Goal: Information Seeking & Learning: Learn about a topic

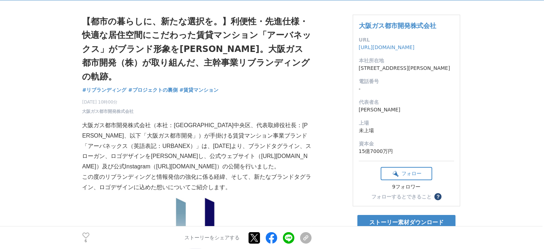
scroll to position [72, 0]
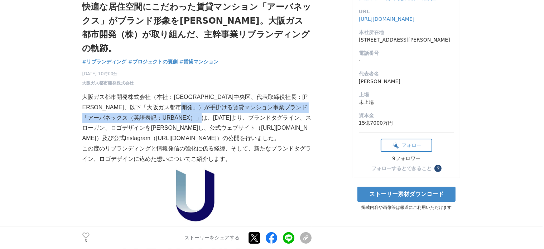
drag, startPoint x: 245, startPoint y: 93, endPoint x: 242, endPoint y: 101, distance: 8.9
click at [242, 101] on p "大阪ガス都市開発株式会社（本社：[GEOGRAPHIC_DATA]中央区、代表取締役社長：[PERSON_NAME]、以下「大阪ガス都市開発」）が手掛ける賃貸…" at bounding box center [196, 118] width 229 height 52
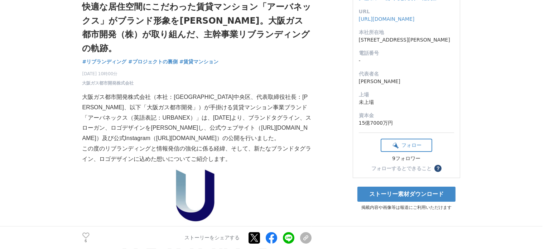
drag, startPoint x: 235, startPoint y: 144, endPoint x: 89, endPoint y: 139, distance: 146.3
click at [89, 144] on p "この度のリブランディングと情報発信の強化に係る経緯、そして、新たなブランドタグライン、ロゴデザインに込めた想いについてご紹介します。" at bounding box center [196, 154] width 229 height 21
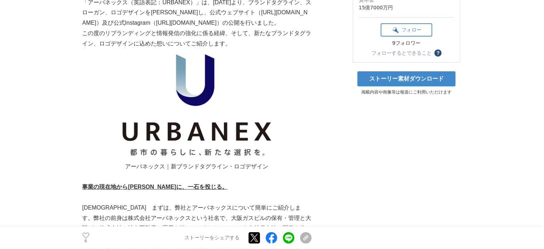
scroll to position [215, 0]
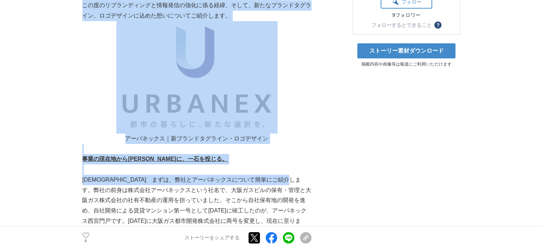
drag, startPoint x: 80, startPoint y: 149, endPoint x: 99, endPoint y: 177, distance: 33.6
click at [99, 176] on p "[DEMOGRAPHIC_DATA]　まずは、弊社とアーバネックスについて簡単にご紹介します。弊社の前身は株式会社アーバネックスという社名で、大阪ガスビルの保…" at bounding box center [196, 206] width 229 height 62
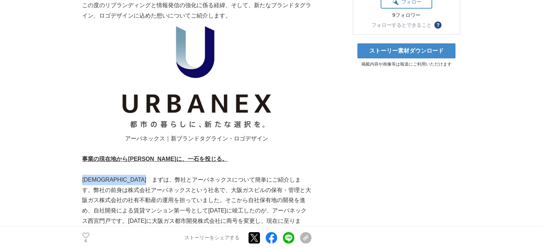
drag, startPoint x: 85, startPoint y: 164, endPoint x: 184, endPoint y: 163, distance: 99.6
click at [184, 175] on p "[DEMOGRAPHIC_DATA]　まずは、弊社とアーバネックスについて簡単にご紹介します。弊社の前身は株式会社アーバネックスという社名で、大阪ガスビルの保…" at bounding box center [196, 206] width 229 height 62
drag, startPoint x: 101, startPoint y: 169, endPoint x: 158, endPoint y: 169, distance: 57.0
click at [156, 175] on p "[DEMOGRAPHIC_DATA]　まずは、弊社とアーバネックスについて簡単にご紹介します。弊社の前身は株式会社アーバネックスという社名で、大阪ガスビルの保…" at bounding box center [196, 206] width 229 height 62
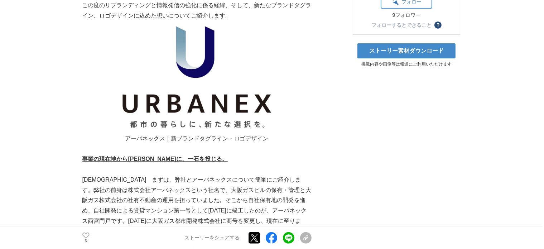
click at [160, 175] on p "[DEMOGRAPHIC_DATA]　まずは、弊社とアーバネックスについて簡単にご紹介します。弊社の前身は株式会社アーバネックスという社名で、大阪ガスビルの保…" at bounding box center [196, 206] width 229 height 62
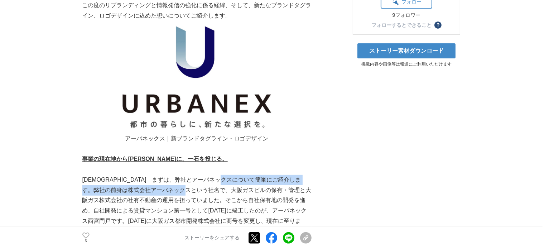
drag, startPoint x: 257, startPoint y: 167, endPoint x: 215, endPoint y: 176, distance: 42.6
click at [215, 176] on p "[DEMOGRAPHIC_DATA]　まずは、弊社とアーバネックスについて簡単にご紹介します。弊社の前身は株式会社アーバネックスという社名で、大阪ガスビルの保…" at bounding box center [196, 206] width 229 height 62
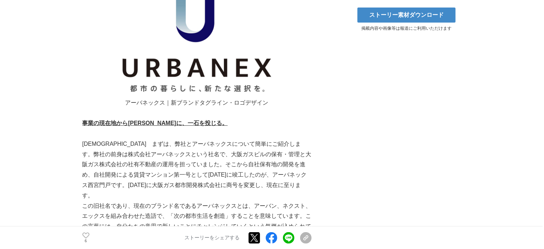
click at [191, 169] on p "[DEMOGRAPHIC_DATA]　まずは、弊社とアーバネックスについて簡単にご紹介します。弊社の前身は株式会社アーバネックスという社名で、大阪ガスビルの保…" at bounding box center [196, 170] width 229 height 62
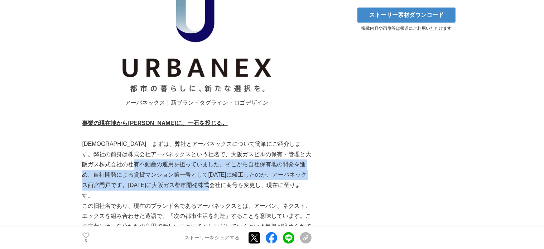
drag, startPoint x: 162, startPoint y: 150, endPoint x: 205, endPoint y: 183, distance: 54.5
click at [249, 170] on p "[DEMOGRAPHIC_DATA]　まずは、弊社とアーバネックスについて簡単にご紹介します。弊社の前身は株式会社アーバネックスという社名で、大阪ガスビルの保…" at bounding box center [196, 170] width 229 height 62
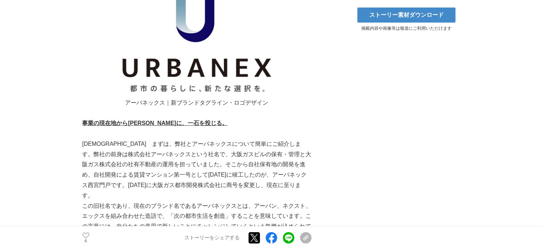
click at [149, 201] on p "この旧社名であり、現在のブランド名であるアーバネックスとは、アーバン、ネクスト、エックスを組み合わせた造語で、「次の都市生活を創造」することを意味しています。…" at bounding box center [196, 221] width 229 height 41
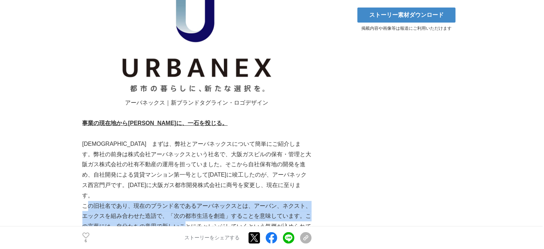
drag, startPoint x: 88, startPoint y: 182, endPoint x: 198, endPoint y: 208, distance: 112.6
click at [198, 208] on p "この旧社名であり、現在のブランド名であるアーバネックスとは、アーバン、ネクスト、エックスを組み合わせた造語で、「次の都市生活を創造」することを意味しています。…" at bounding box center [196, 221] width 229 height 41
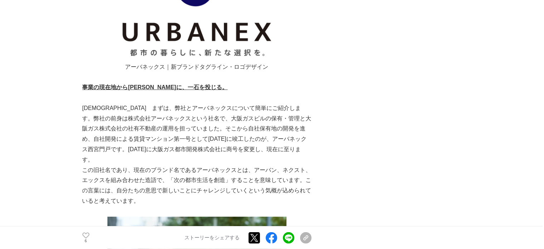
click at [160, 181] on p "この旧社名であり、現在のブランド名であるアーバネックスとは、アーバン、ネクスト、エックスを組み合わせた造語で、「次の都市生活を創造」することを意味しています。…" at bounding box center [196, 185] width 229 height 41
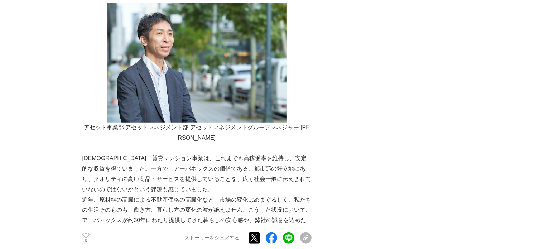
scroll to position [502, 0]
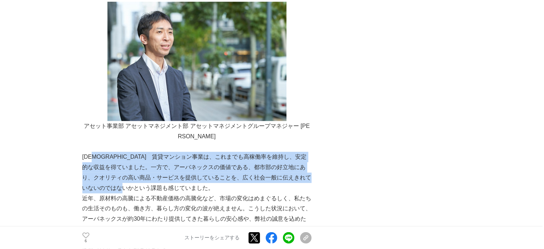
drag, startPoint x: 100, startPoint y: 136, endPoint x: 191, endPoint y: 168, distance: 97.3
click at [191, 168] on p "[PERSON_NAME]　賃貸マンション事業は、これまでも高稼働率を維持し、安定的な収益を得ていました。一方で、アーバネックスの価値である、都市部の好立地に…" at bounding box center [196, 172] width 229 height 41
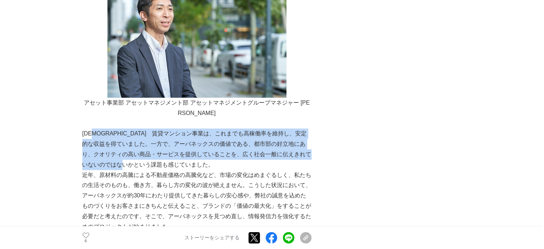
scroll to position [538, 0]
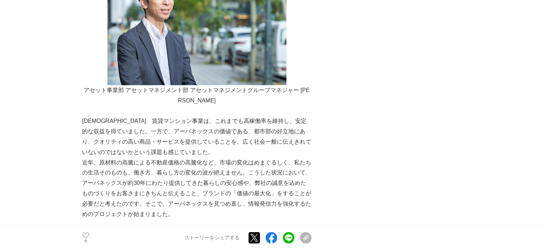
click at [192, 167] on p "近年、原材料の高騰による不動産価格の高騰化など、市場の変化はめまぐるしく、私たちの生活そのものも、働き方、暮らし方の変化の波が絶えません。こうした状況において…" at bounding box center [196, 189] width 229 height 62
drag, startPoint x: 223, startPoint y: 138, endPoint x: 211, endPoint y: 195, distance: 57.8
click at [211, 195] on p "近年、原材料の高騰による不動産価格の高騰化など、市場の変化はめまぐるしく、私たちの生活そのものも、働き方、暮らし方の変化の波が絶えません。こうした状況において…" at bounding box center [196, 189] width 229 height 62
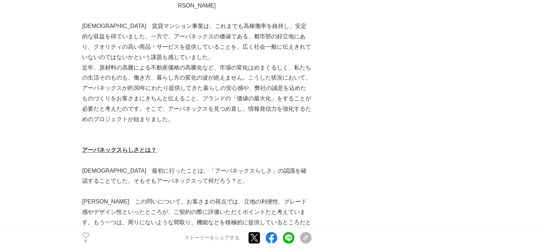
scroll to position [645, 0]
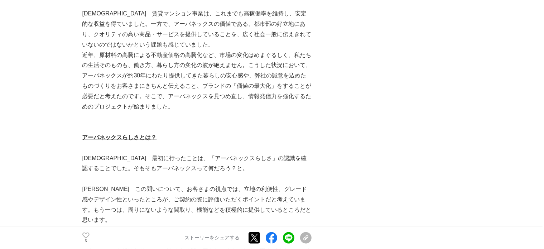
click at [163, 184] on p "[PERSON_NAME]　この問いについて、お客さまの視点では、立地の利便性、グレード感やデザイン性といったところが、ご契約の際に評価いただくポイントだと考…" at bounding box center [196, 204] width 229 height 41
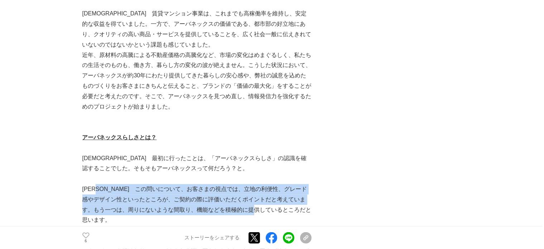
drag, startPoint x: 104, startPoint y: 167, endPoint x: 274, endPoint y: 182, distance: 170.9
click at [274, 184] on p "[PERSON_NAME]　この問いについて、お客さまの視点では、立地の利便性、グレード感やデザイン性といったところが、ご契約の際に評価いただくポイントだと考…" at bounding box center [196, 204] width 229 height 41
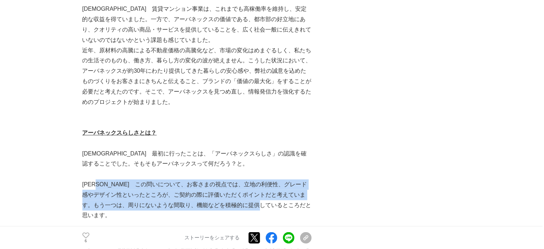
scroll to position [681, 0]
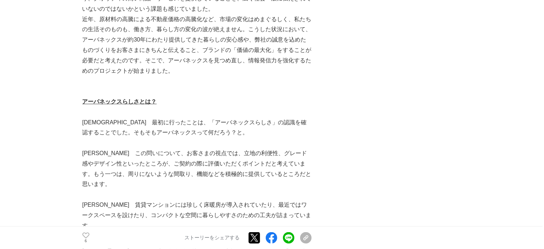
click at [195, 200] on p "[PERSON_NAME]　賃貸マンションには珍しく床暖房が導入されていたり、最近ではワークスペースを設けたり、コンパクトな空間に暮らしやすさのための工夫が詰…" at bounding box center [196, 215] width 229 height 31
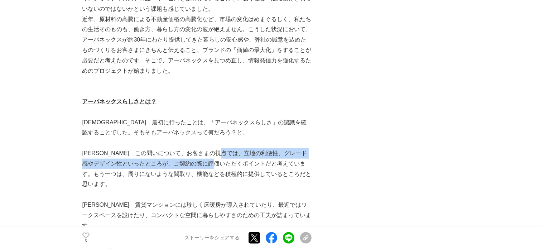
drag, startPoint x: 250, startPoint y: 129, endPoint x: 236, endPoint y: 138, distance: 16.8
click at [236, 148] on p "[PERSON_NAME]　この問いについて、お客さまの視点では、立地の利便性、グレード感やデザイン性といったところが、ご契約の際に評価いただくポイントだと考…" at bounding box center [196, 168] width 229 height 41
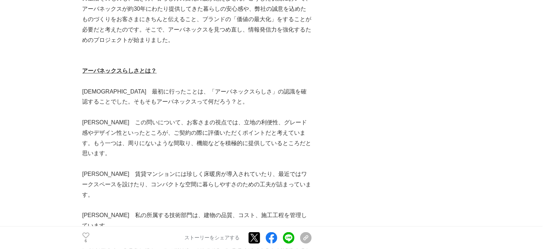
scroll to position [753, 0]
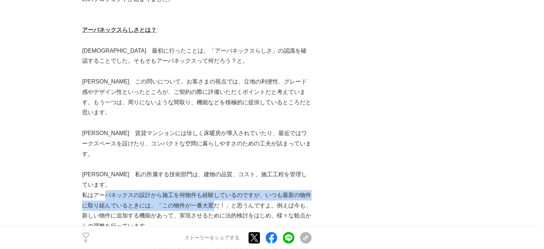
drag, startPoint x: 107, startPoint y: 139, endPoint x: 211, endPoint y: 149, distance: 104.4
click at [211, 190] on p "私はアーバネックスの設計から施工を何物件も経験しているのですが、いつも最新の物件に取り組んでいるときには、「この物件が一番大変だ！」と思うんですよ。例えば今も…" at bounding box center [196, 210] width 229 height 41
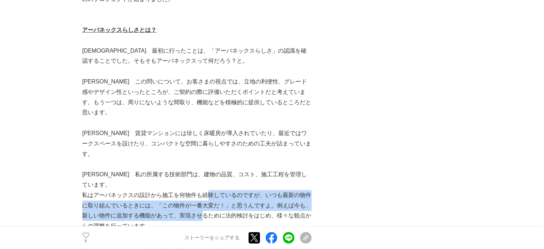
drag, startPoint x: 208, startPoint y: 165, endPoint x: 209, endPoint y: 139, distance: 26.2
click at [208, 190] on p "私はアーバネックスの設計から施工を何物件も経験しているのですが、いつも最新の物件に取り組んでいるときには、「この物件が一番大変だ！」と思うんですよ。例えば今も…" at bounding box center [196, 210] width 229 height 41
click at [209, 190] on p "私はアーバネックスの設計から施工を何物件も経験しているのですが、いつも最新の物件に取り組んでいるときには、「この物件が一番大変だ！」と思うんですよ。例えば今も…" at bounding box center [196, 210] width 229 height 41
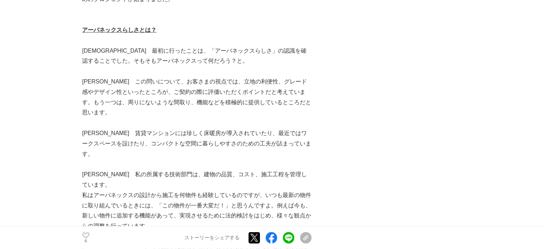
click at [177, 190] on p "私はアーバネックスの設計から施工を何物件も経験しているのですが、いつも最新の物件に取り組んでいるときには、「この物件が一番大変だ！」と思うんですよ。例えば今も…" at bounding box center [196, 210] width 229 height 41
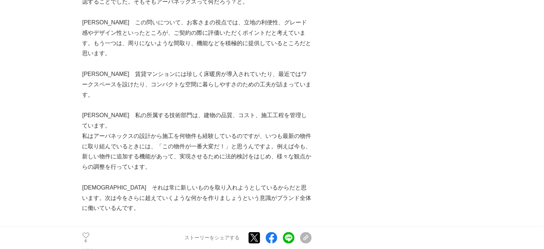
scroll to position [824, 0]
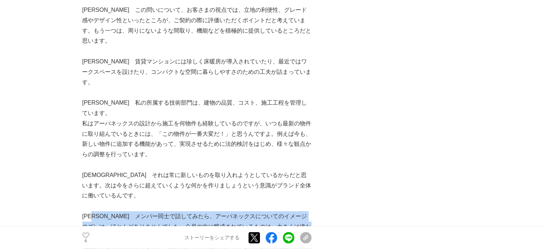
drag, startPoint x: 102, startPoint y: 156, endPoint x: 113, endPoint y: 178, distance: 25.0
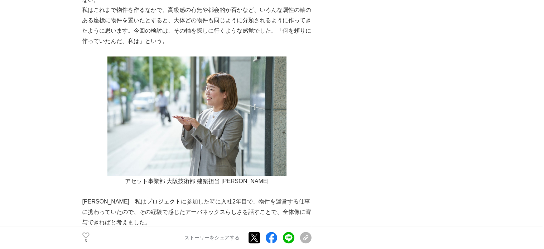
scroll to position [1075, 0]
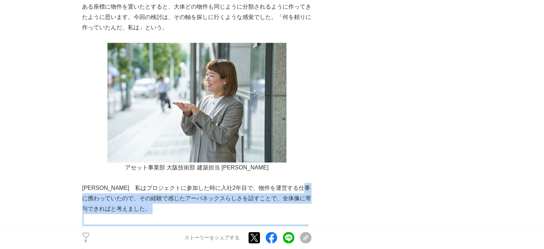
drag, startPoint x: 106, startPoint y: 119, endPoint x: 117, endPoint y: 173, distance: 54.5
click at [117, 245] on p at bounding box center [196, 250] width 229 height 10
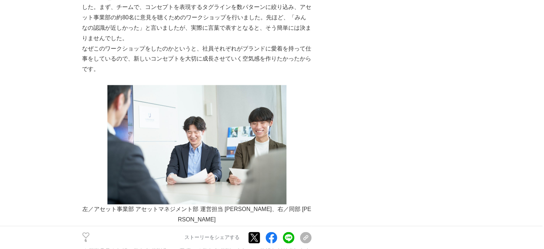
scroll to position [1434, 0]
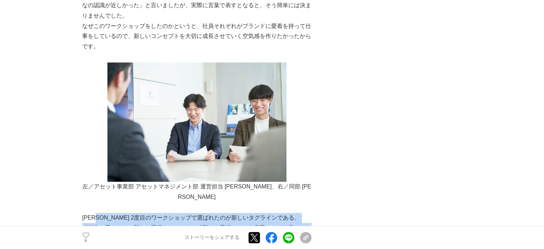
drag, startPoint x: 100, startPoint y: 120, endPoint x: 120, endPoint y: 177, distance: 60.3
click at [120, 177] on div "大阪ガス都市開発株式会社（本社：大阪市中央区、代表取締役社長：友田 泰弘、以下「大阪ガス都市開発」）が手掛ける賃貸マンション事業ブランド「アーバネックス（英語…" at bounding box center [196, 22] width 229 height 2599
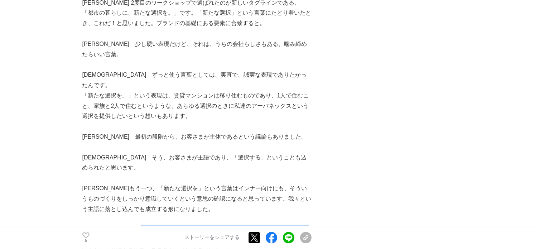
drag, startPoint x: 168, startPoint y: 110, endPoint x: 173, endPoint y: 118, distance: 9.0
click at [172, 225] on p "[PERSON_NAME]　アーバネックスを構成するネクスト・エックス（次の発展のための要素）のマインドを発揮しなければ、事業成長はできません。私達が新しい選…" at bounding box center [196, 240] width 229 height 31
click at [191, 225] on p "[PERSON_NAME]　アーバネックスを構成するネクスト・エックス（次の発展のための要素）のマインドを発揮しなければ、事業成長はできません。私達が新しい選…" at bounding box center [196, 240] width 229 height 31
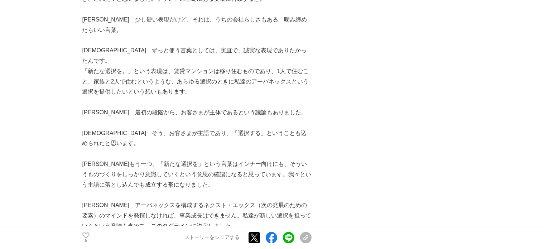
scroll to position [1685, 0]
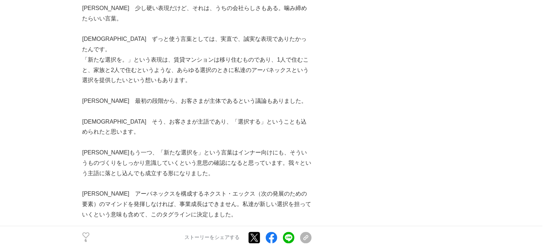
drag, startPoint x: 84, startPoint y: 138, endPoint x: 101, endPoint y: 165, distance: 32.2
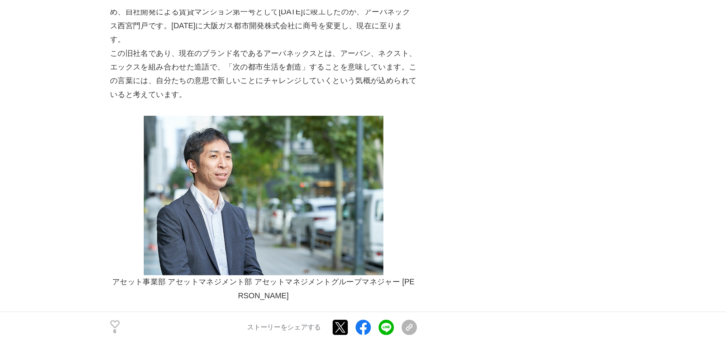
scroll to position [215, 0]
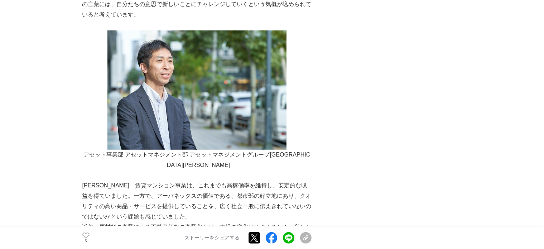
scroll to position [573, 0]
